Goal: Task Accomplishment & Management: Use online tool/utility

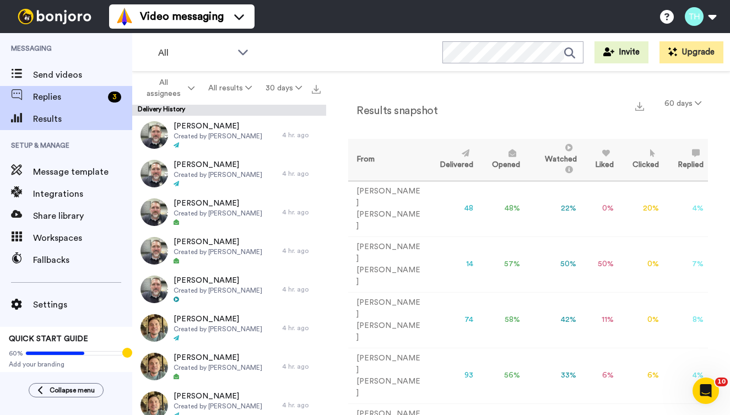
click at [49, 94] on span "Replies" at bounding box center [68, 96] width 70 height 13
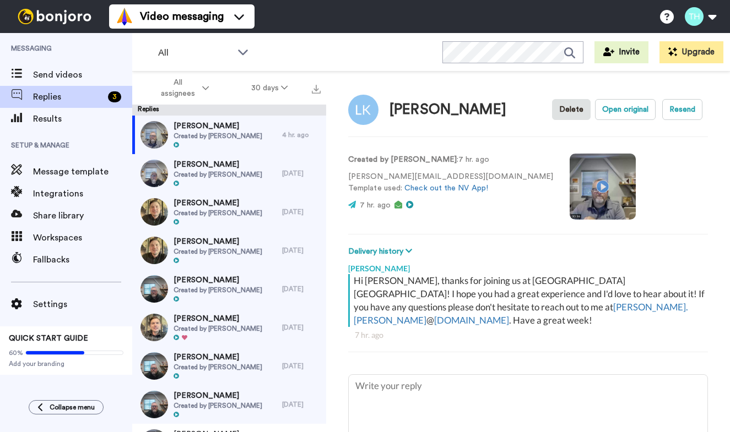
type textarea "x"
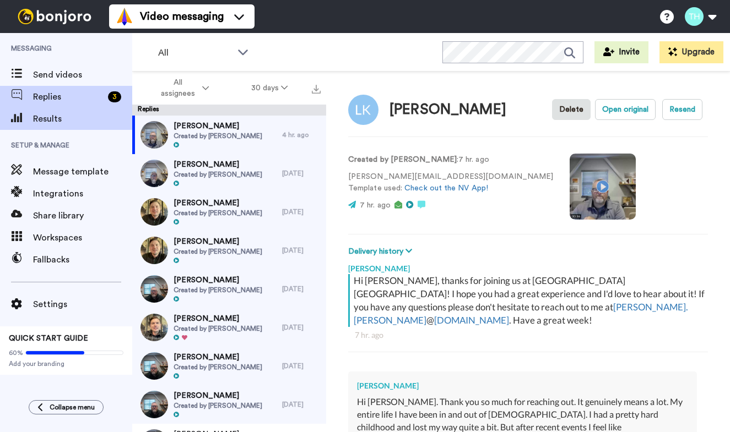
click at [51, 121] on span "Results" at bounding box center [82, 118] width 99 height 13
